Goal: Check status: Check status

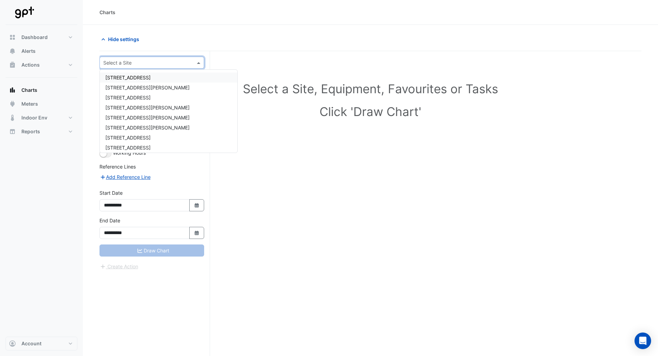
click at [126, 61] on input "text" at bounding box center [144, 62] width 83 height 7
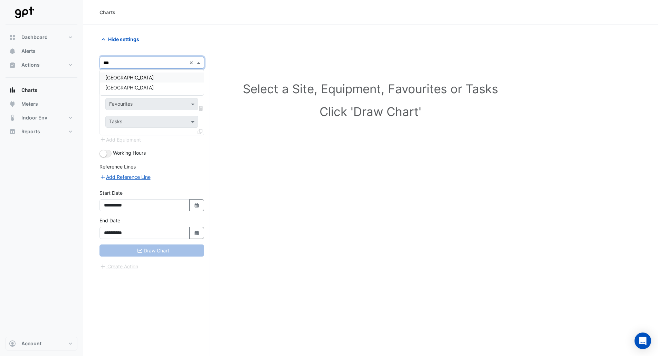
type input "****"
click at [144, 85] on span "[GEOGRAPHIC_DATA]" at bounding box center [129, 88] width 48 height 6
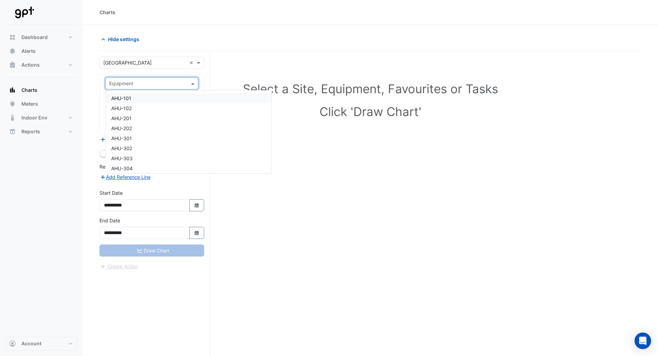
click at [166, 80] on input "text" at bounding box center [144, 83] width 71 height 7
click at [380, 173] on div "Select a Site, Equipment, Favourites or Tasks Click 'Draw Chart'" at bounding box center [370, 216] width 542 height 331
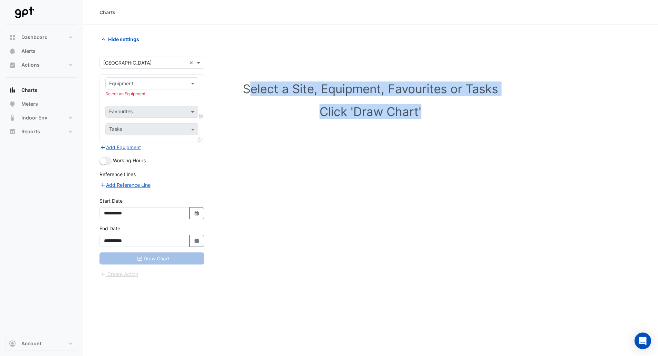
drag, startPoint x: 274, startPoint y: 73, endPoint x: 444, endPoint y: 128, distance: 179.0
click at [444, 128] on div "Select a Site, Equipment, Favourites or Tasks Click 'Draw Chart'" at bounding box center [371, 101] width 534 height 84
click at [347, 104] on div "Select a Site, Equipment, Favourites or Tasks Click 'Draw Chart'" at bounding box center [371, 101] width 534 height 84
drag, startPoint x: 393, startPoint y: 122, endPoint x: 413, endPoint y: 125, distance: 21.0
click at [413, 125] on div "Select a Site, Equipment, Favourites or Tasks Click 'Draw Chart'" at bounding box center [371, 101] width 534 height 84
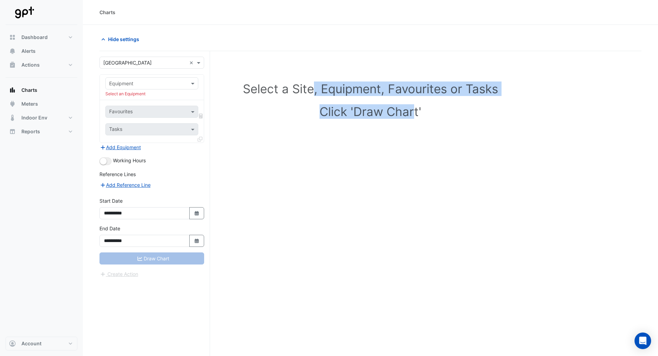
click at [369, 120] on div "Select a Site, Equipment, Favourites or Tasks Click 'Draw Chart'" at bounding box center [371, 101] width 534 height 84
